Goal: Obtain resource: Download file/media

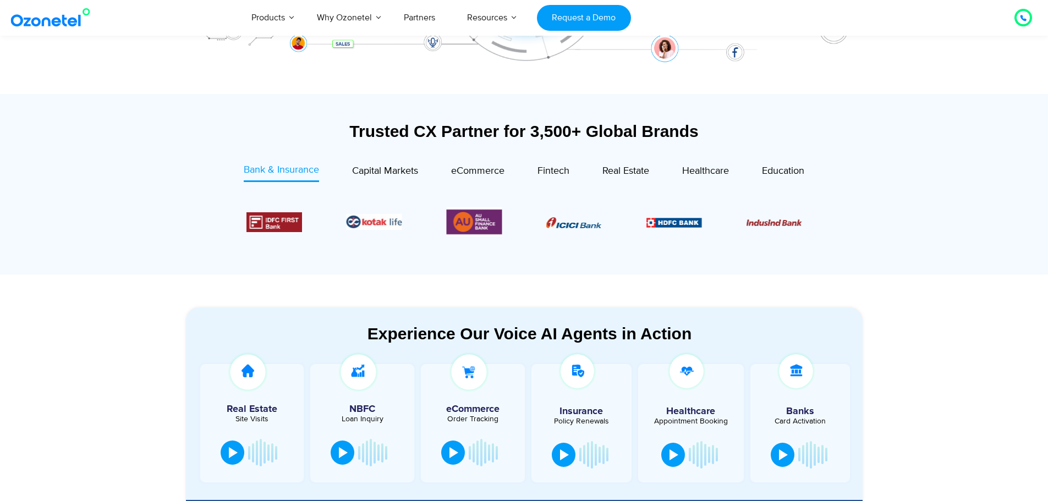
scroll to position [110, 0]
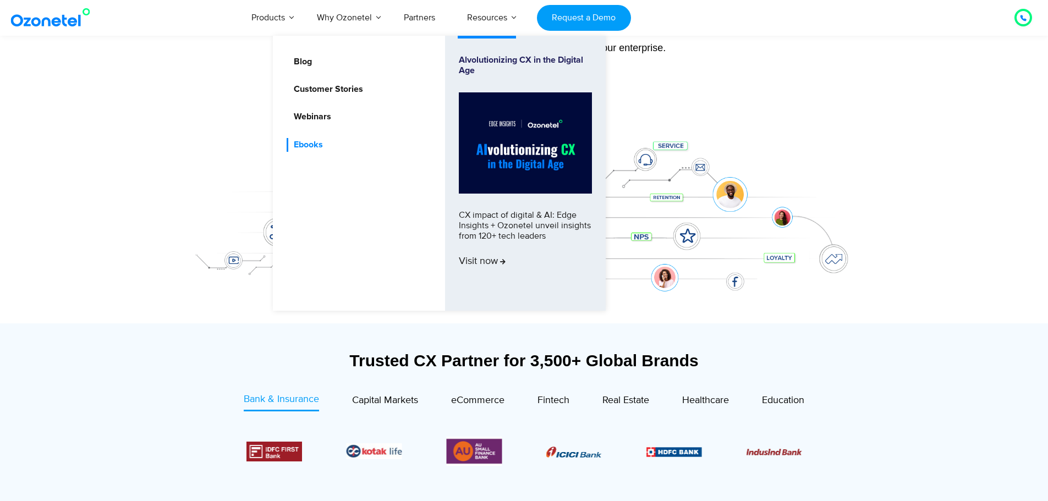
click at [320, 144] on link "Ebooks" at bounding box center [306, 145] width 38 height 14
